Goal: Navigation & Orientation: Find specific page/section

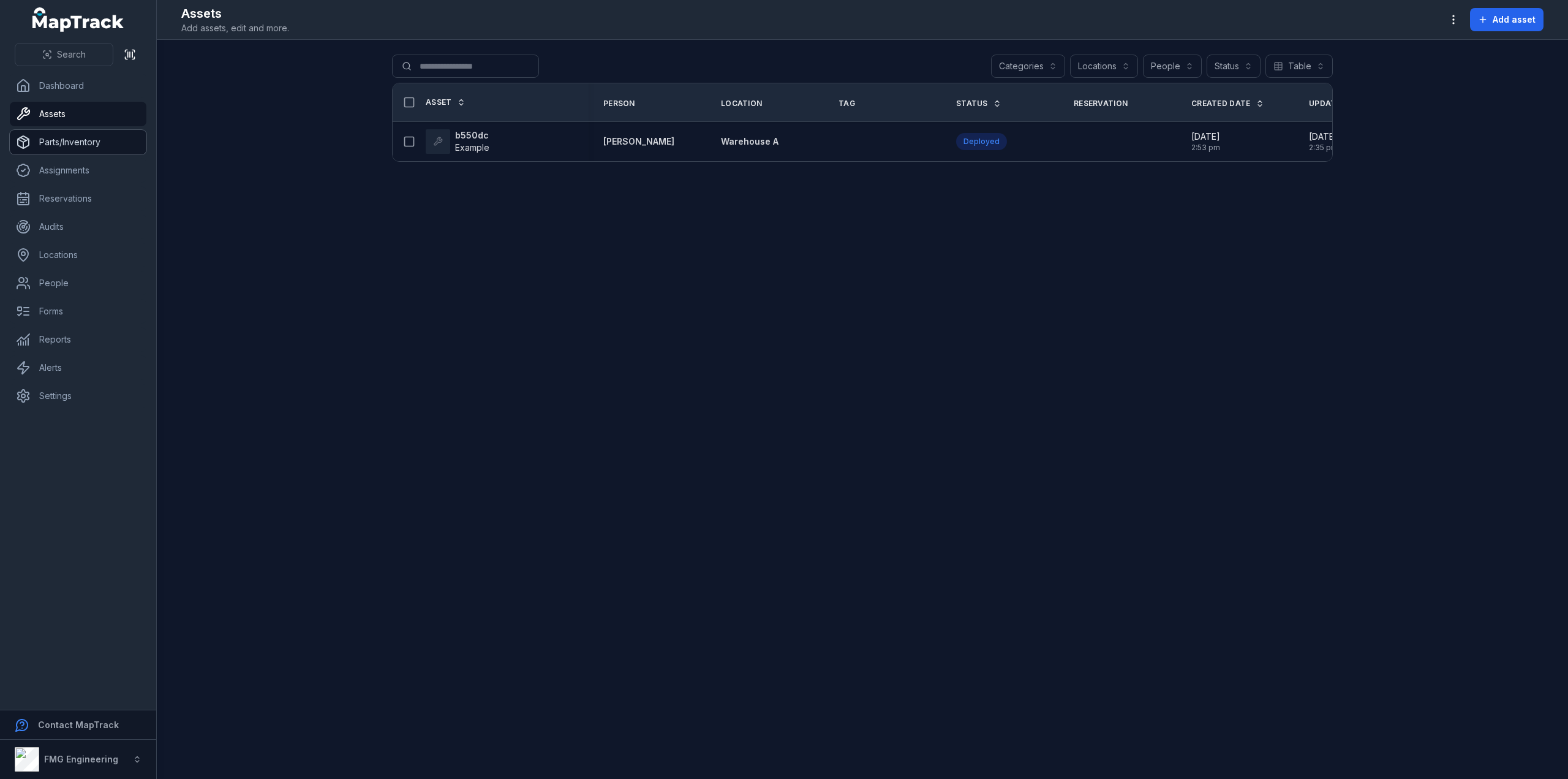
click at [65, 142] on link "Parts/Inventory" at bounding box center [78, 142] width 136 height 24
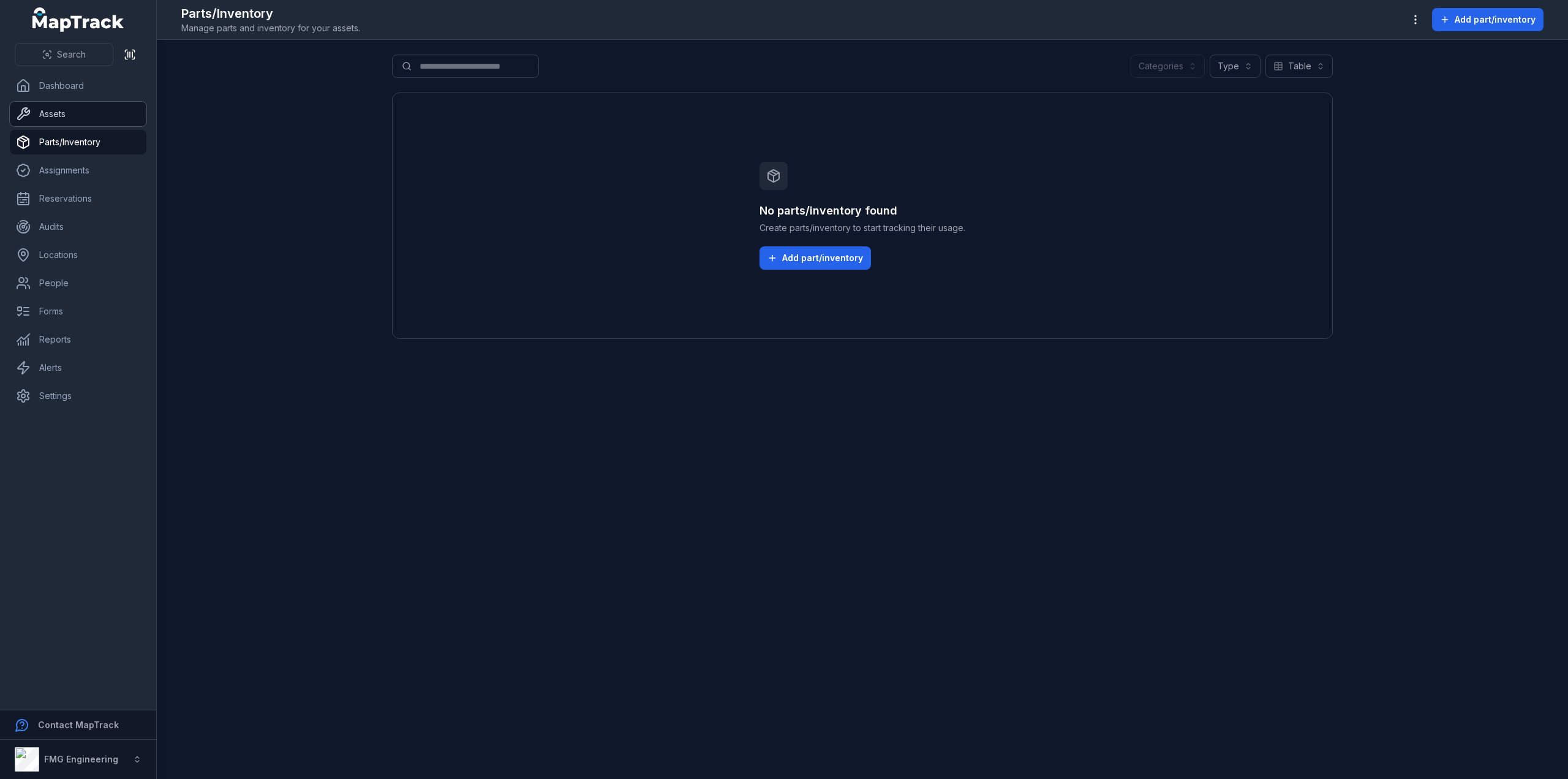
click at [67, 118] on link "Assets" at bounding box center [78, 114] width 136 height 24
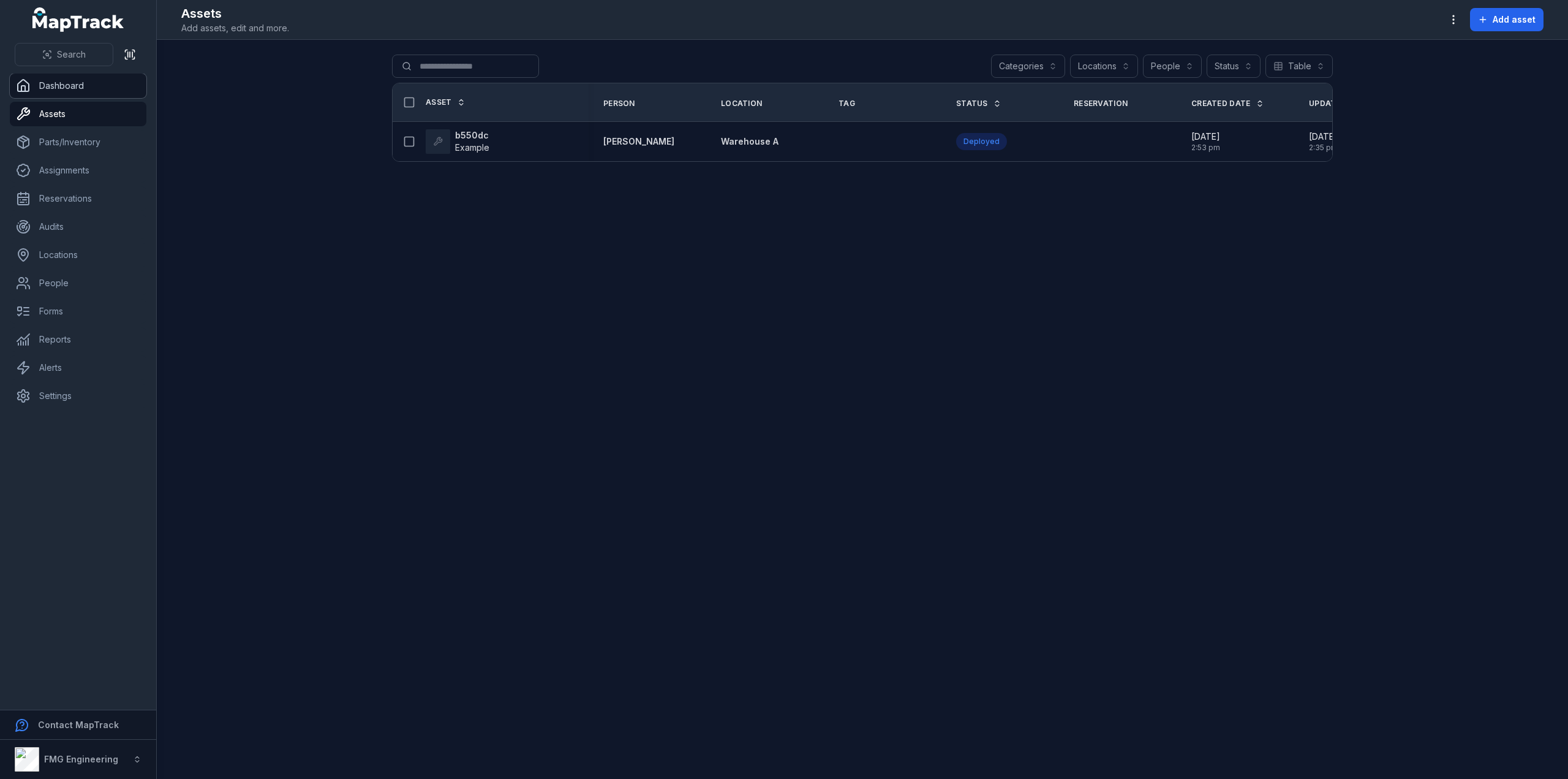
click at [74, 90] on link "Dashboard" at bounding box center [78, 86] width 136 height 24
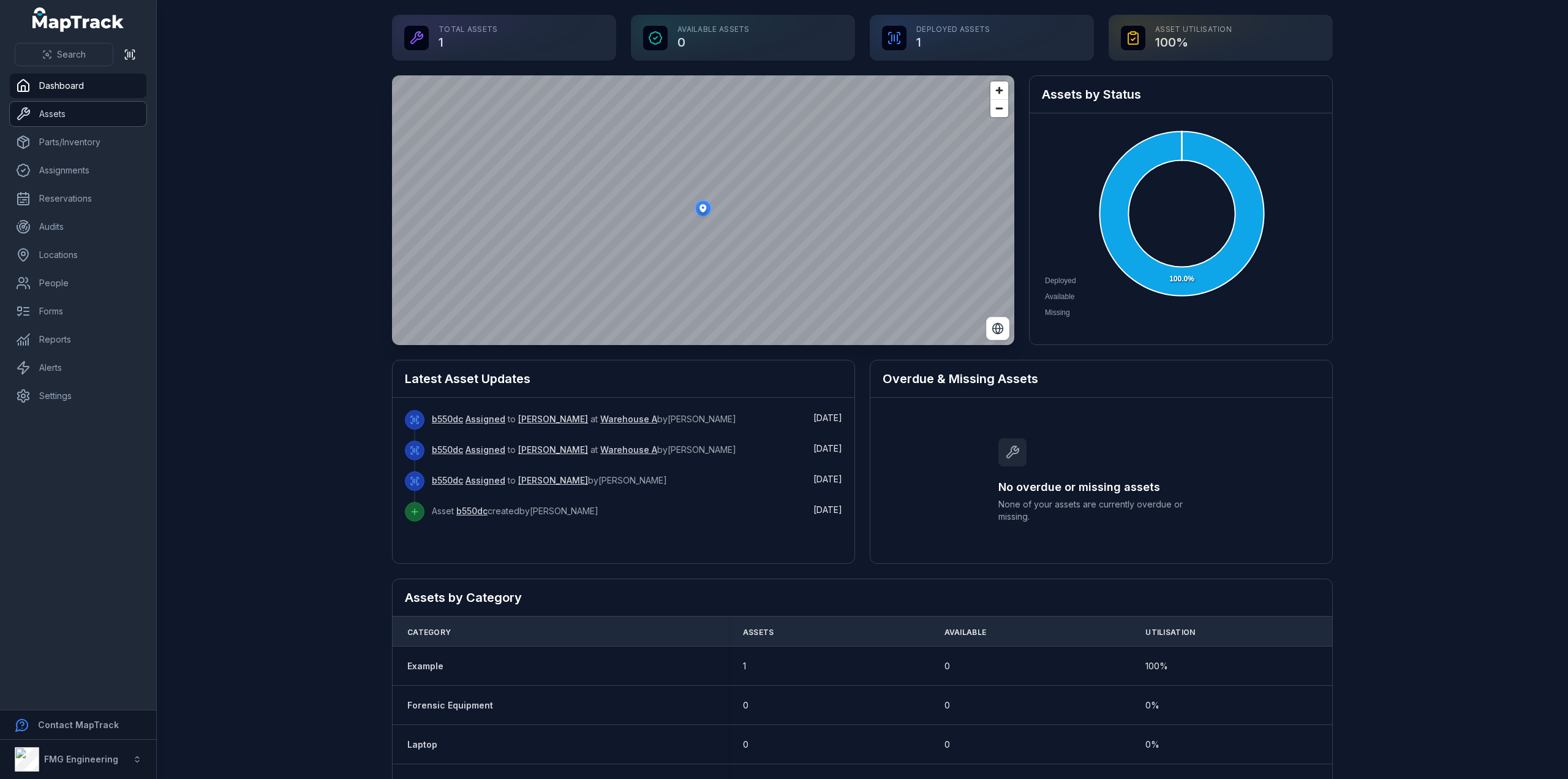
click at [87, 117] on link "Assets" at bounding box center [78, 114] width 136 height 24
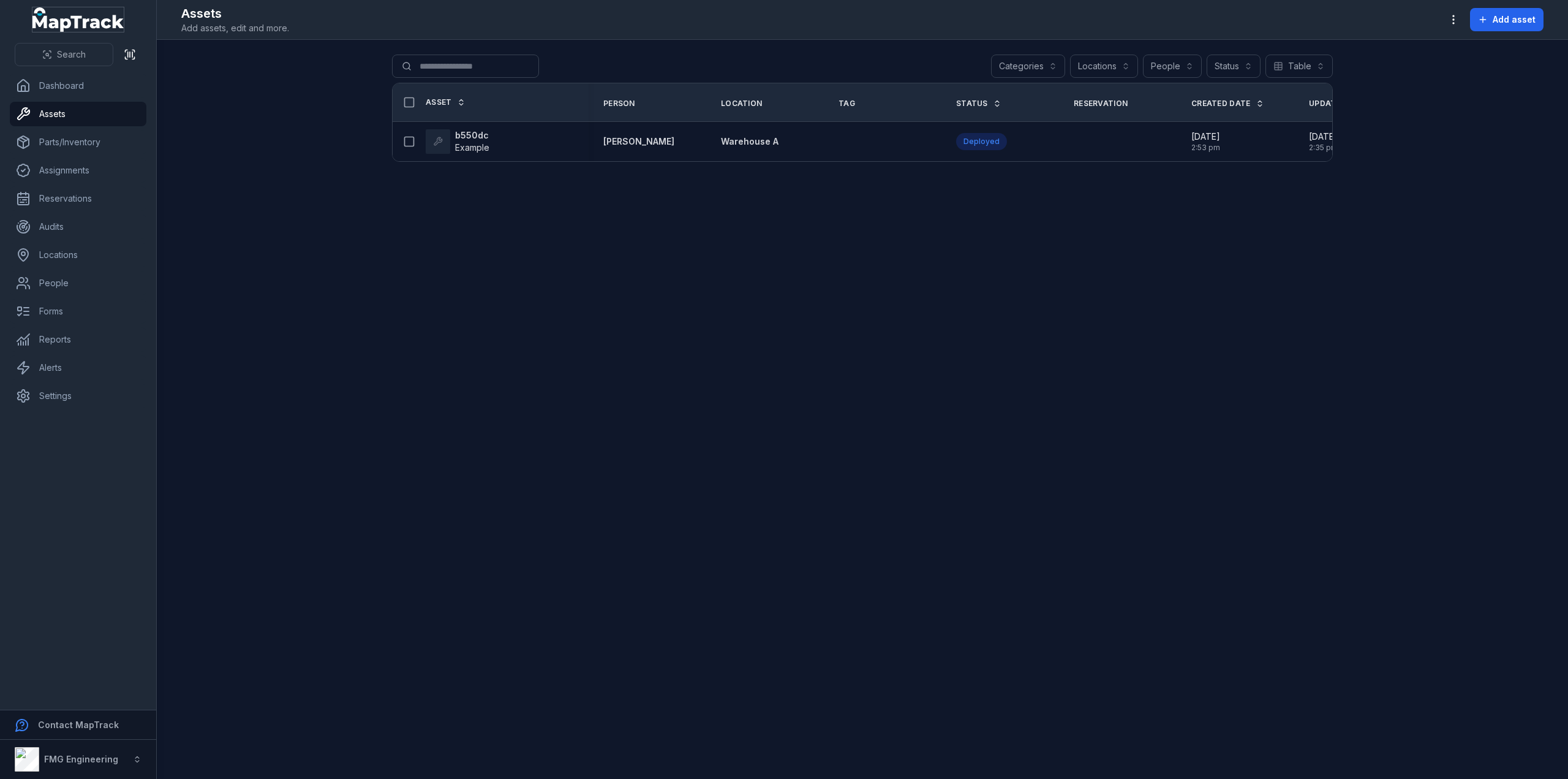
click at [81, 29] on icon "MapTrack" at bounding box center [78, 19] width 91 height 24
